Goal: Find specific page/section: Find specific page/section

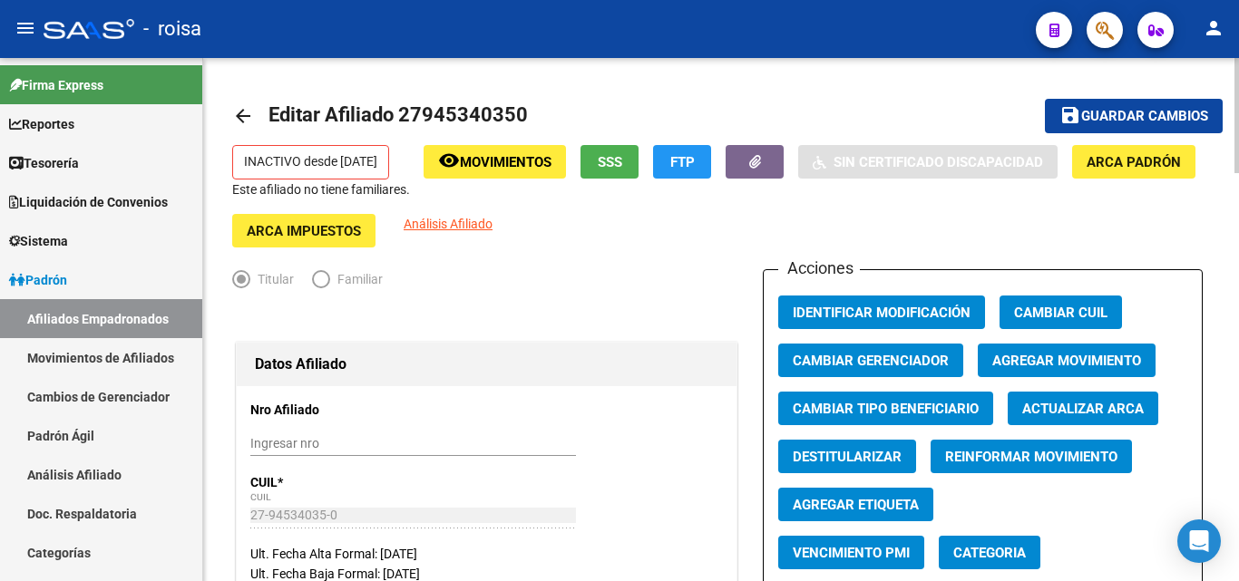
scroll to position [181, 0]
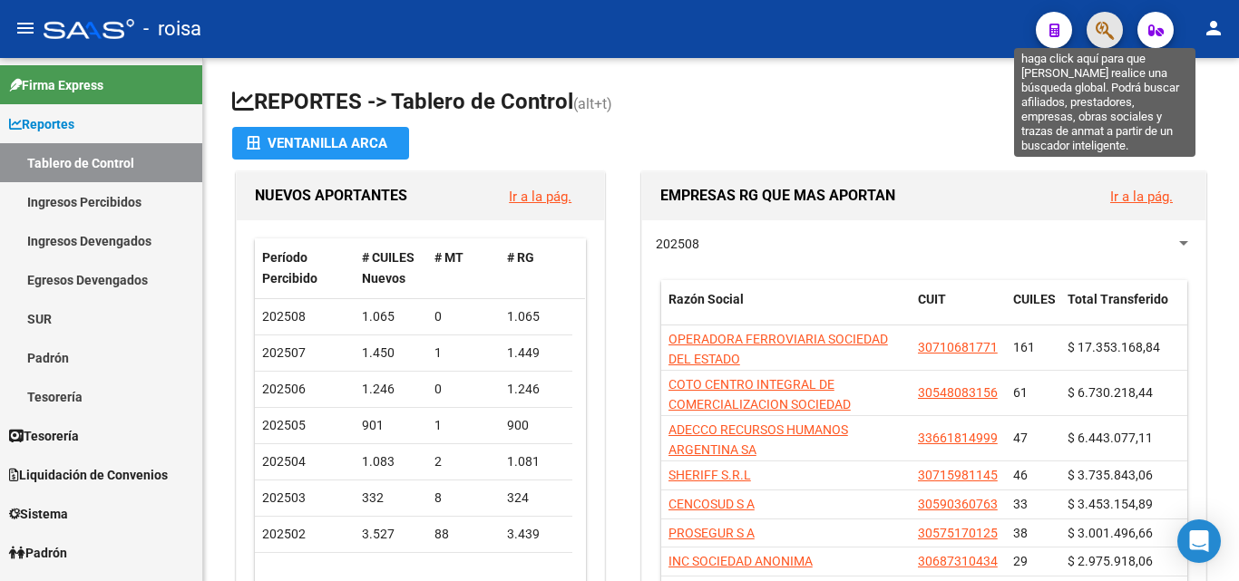
click at [1096, 31] on icon "button" at bounding box center [1105, 30] width 18 height 21
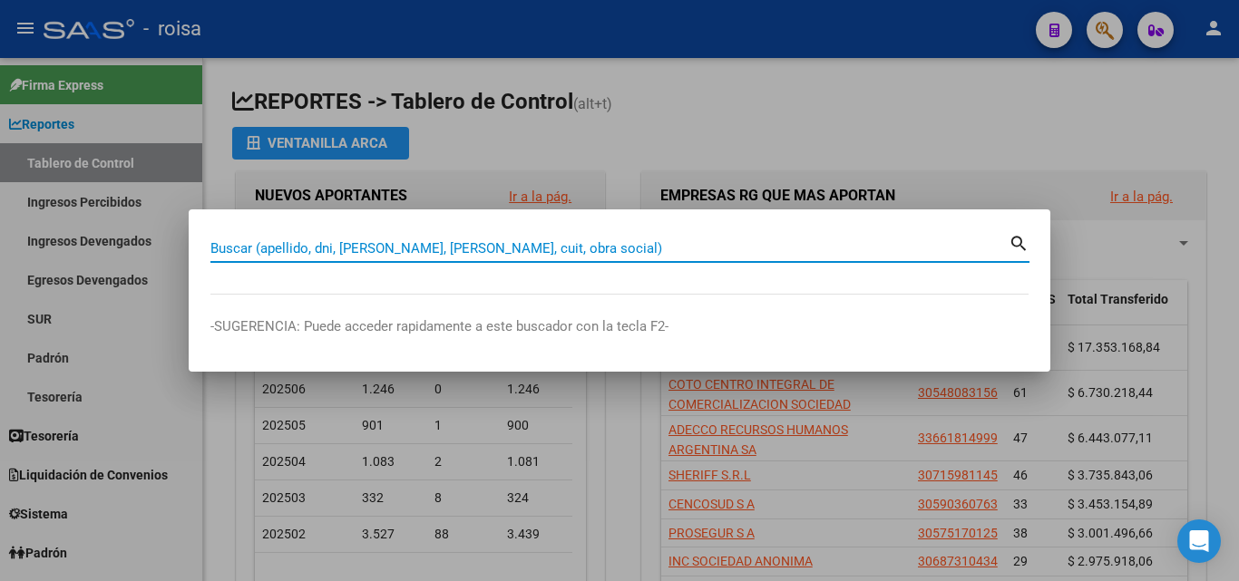
paste input "20384454500"
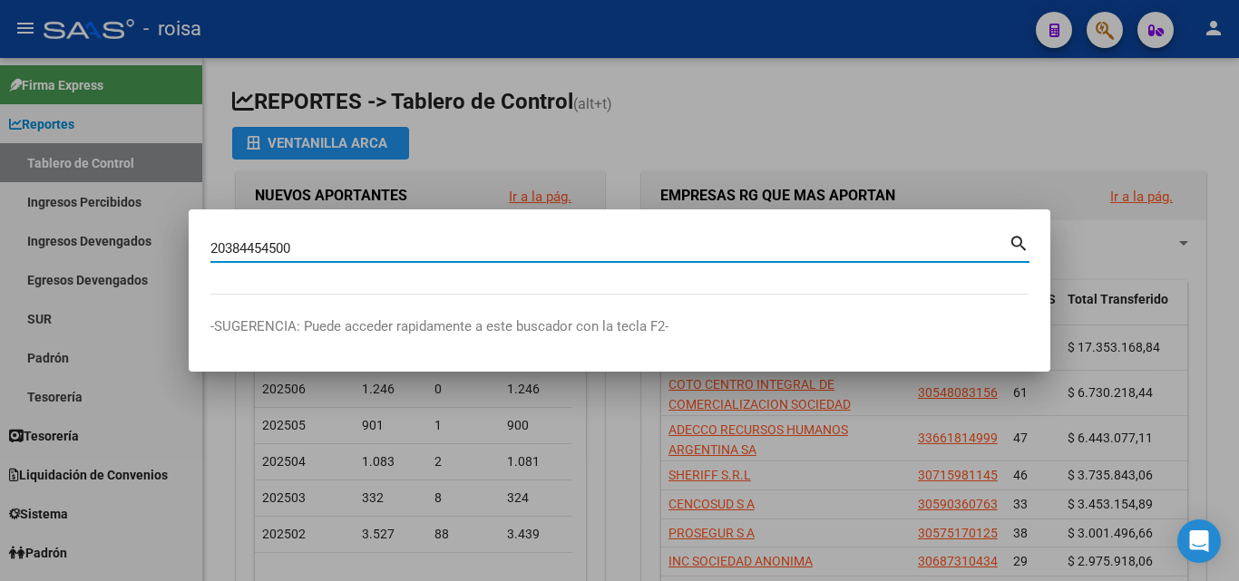
type input "20384454500"
click at [1014, 245] on mat-icon "search" at bounding box center [1019, 242] width 21 height 22
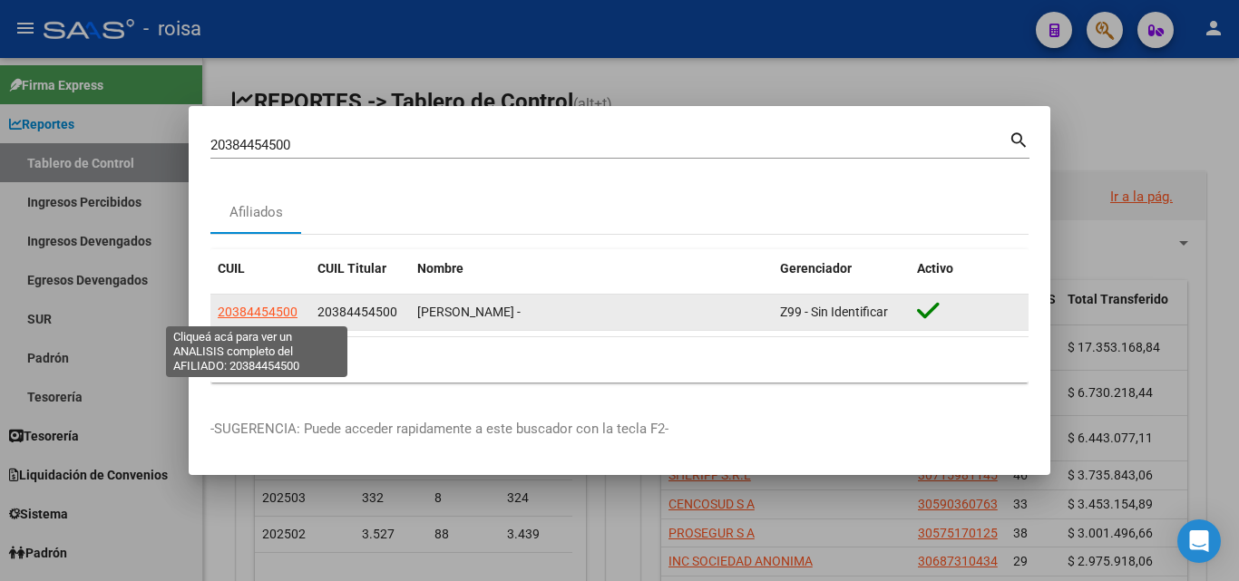
click at [279, 316] on span "20384454500" at bounding box center [258, 312] width 80 height 15
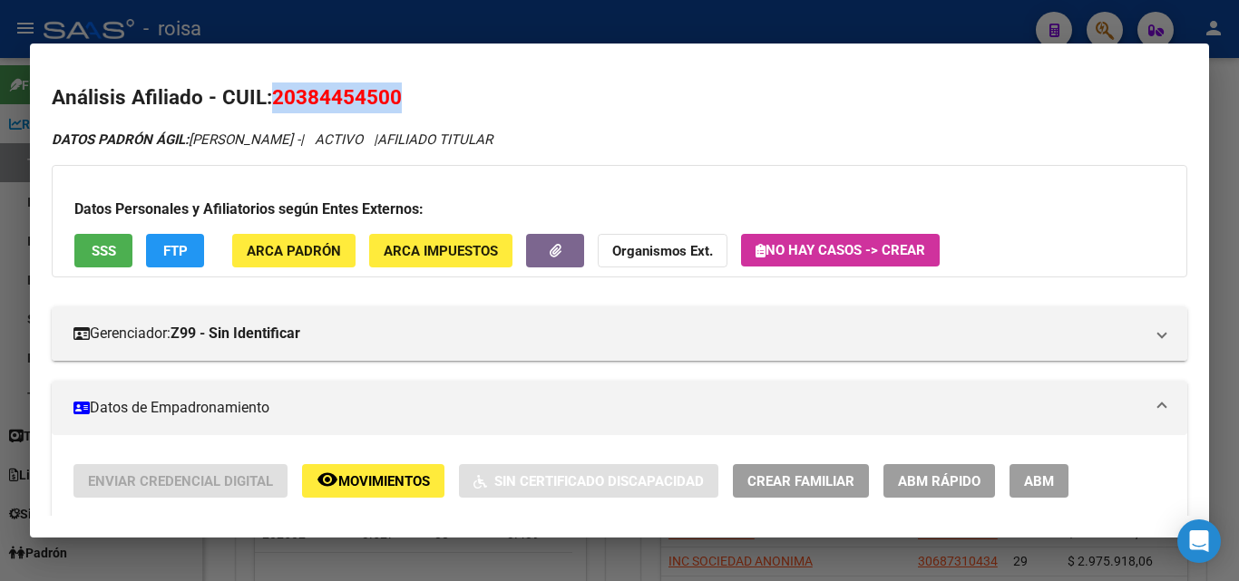
drag, startPoint x: 404, startPoint y: 96, endPoint x: 275, endPoint y: 93, distance: 128.8
click at [275, 93] on h2 "Análisis Afiliado - CUIL: 20384454500" at bounding box center [620, 98] width 1136 height 31
copy span "20384454500"
